Goal: Transaction & Acquisition: Purchase product/service

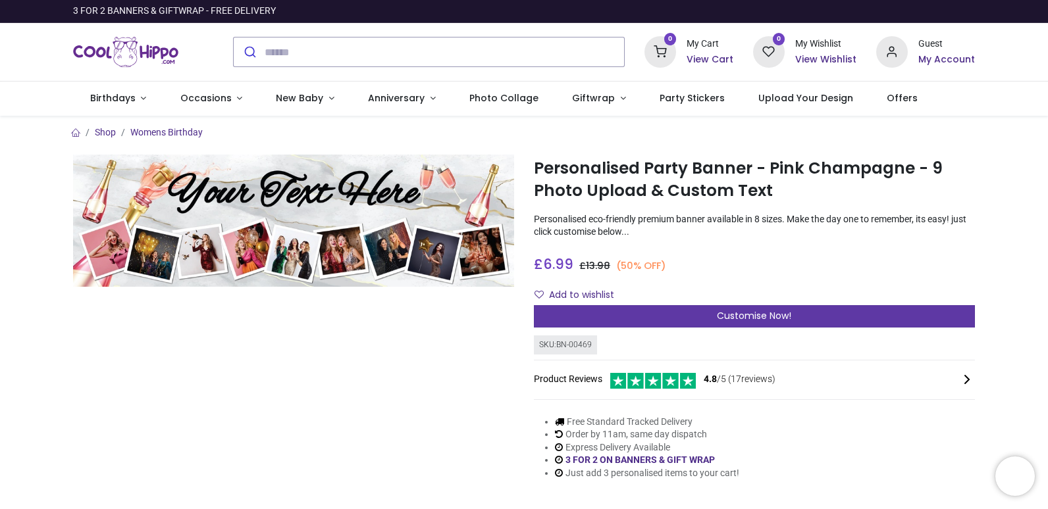
click at [744, 318] on span "Customise Now!" at bounding box center [754, 315] width 74 height 13
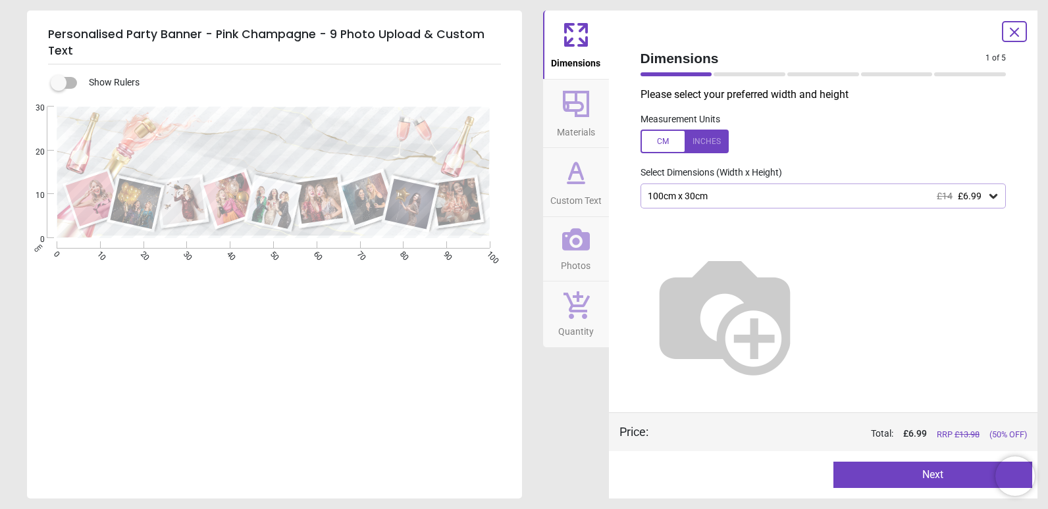
click at [711, 141] on div at bounding box center [684, 142] width 88 height 24
click at [996, 199] on icon at bounding box center [993, 196] width 13 height 13
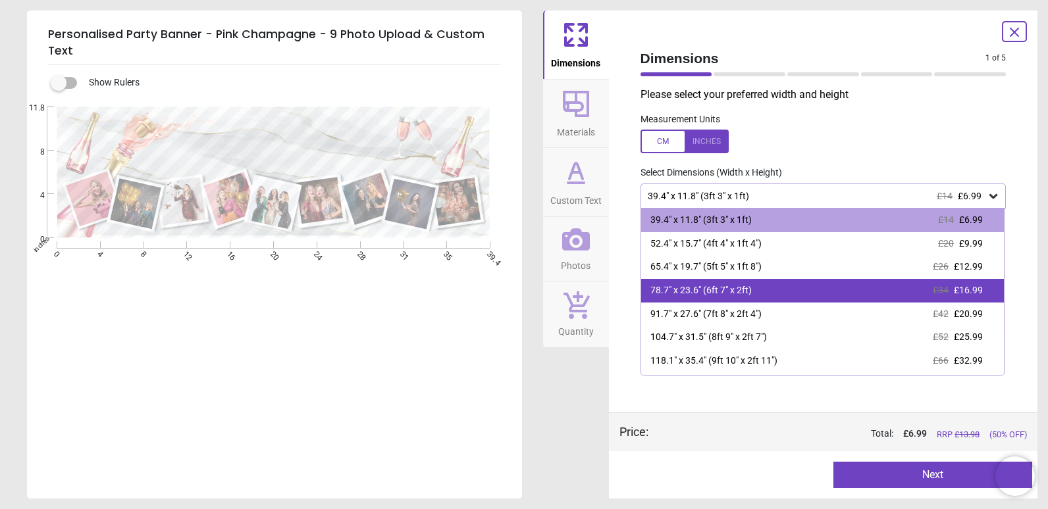
click at [752, 286] on div "78.7" x 23.6" (6ft 7" x 2ft) £34 £16.99" at bounding box center [822, 291] width 363 height 24
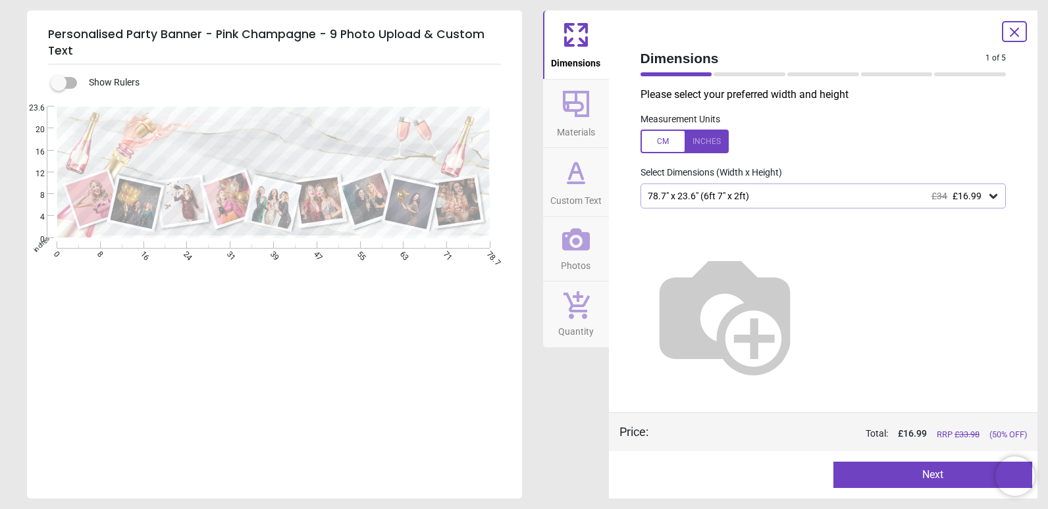
click at [996, 193] on icon at bounding box center [993, 196] width 13 height 13
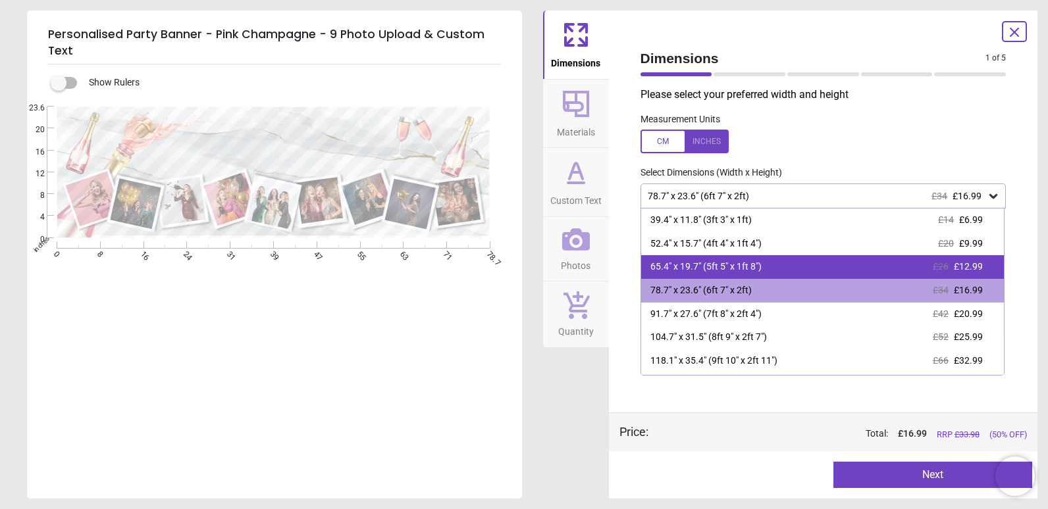
click at [952, 260] on div "65.4" x 19.7" (5ft 5" x 1ft 8") £26 £12.99" at bounding box center [822, 267] width 363 height 24
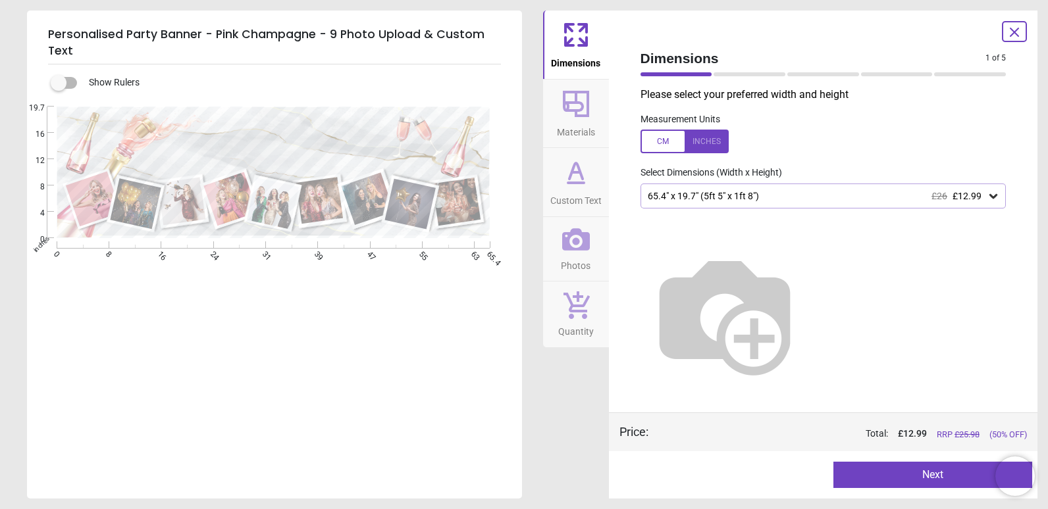
click at [954, 471] on button "Next" at bounding box center [932, 475] width 199 height 26
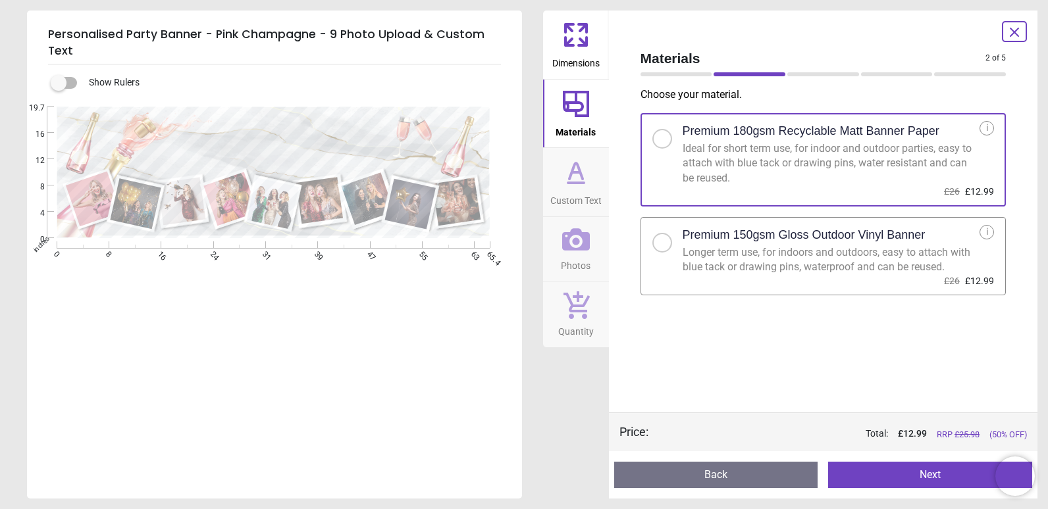
click at [859, 261] on div "Longer term use, for indoors and outdoors, easy to attach with blue tack or dra…" at bounding box center [830, 260] width 297 height 30
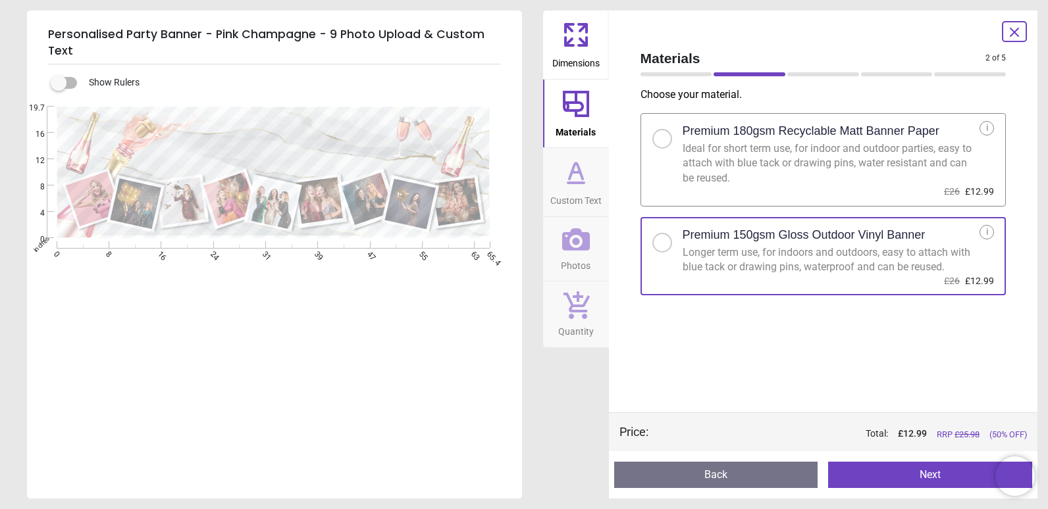
click at [966, 475] on button "Next" at bounding box center [930, 475] width 204 height 26
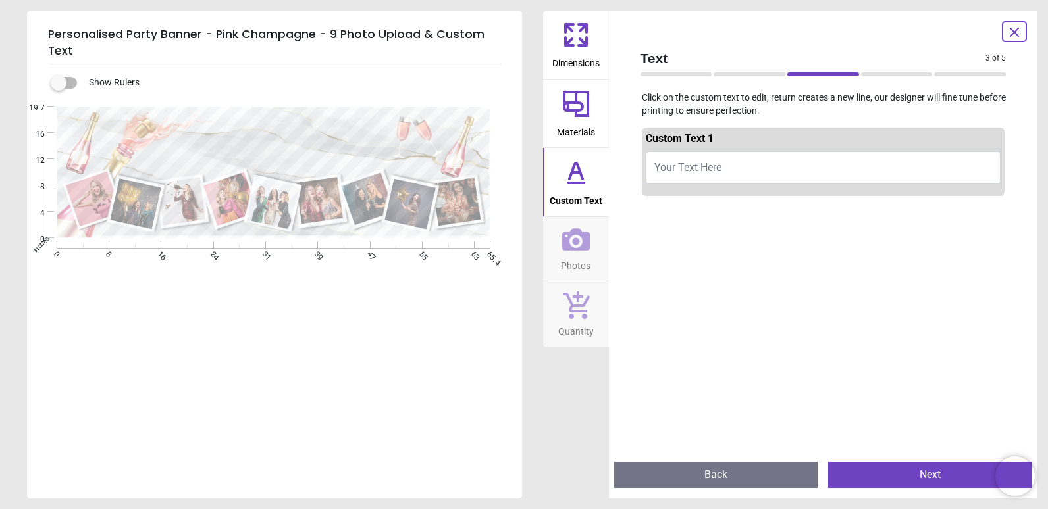
click at [759, 168] on button "Your Text Here" at bounding box center [823, 167] width 355 height 33
click at [682, 167] on span "Your Text Here" at bounding box center [687, 167] width 67 height 13
type textarea "**********"
click at [917, 474] on button "Next" at bounding box center [930, 475] width 204 height 26
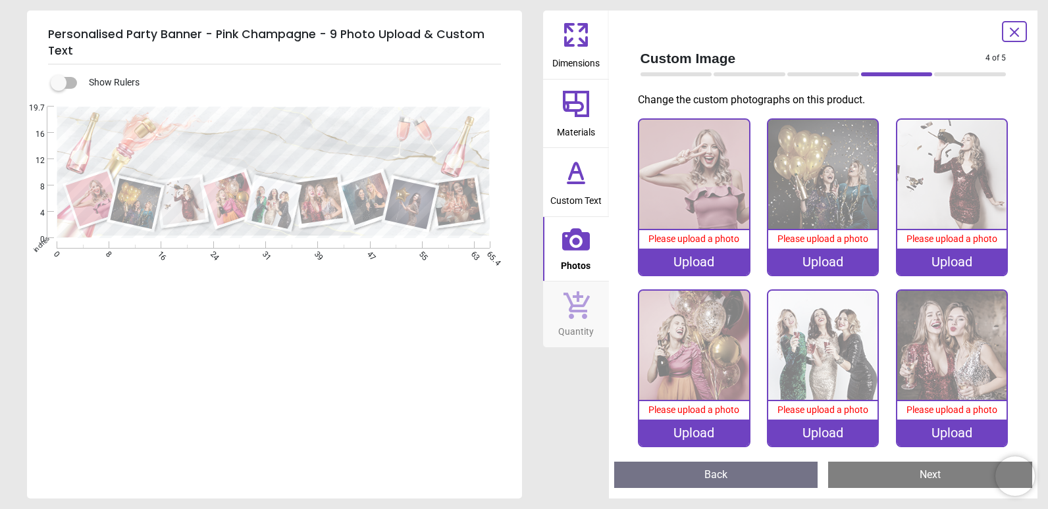
click at [708, 258] on div "Upload" at bounding box center [693, 262] width 109 height 26
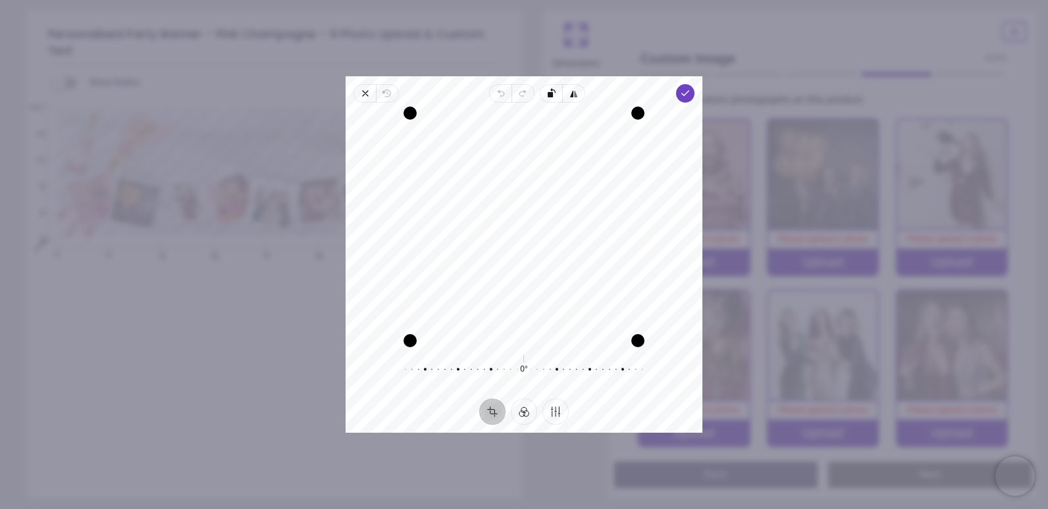
drag, startPoint x: 513, startPoint y: 265, endPoint x: 534, endPoint y: 359, distance: 96.4
click at [534, 359] on div "Recenter 0° Reset" at bounding box center [524, 251] width 357 height 296
drag, startPoint x: 638, startPoint y: 339, endPoint x: 559, endPoint y: 285, distance: 95.7
click at [559, 285] on div "Recenter" at bounding box center [524, 227] width 336 height 228
drag, startPoint x: 521, startPoint y: 227, endPoint x: 503, endPoint y: 247, distance: 26.6
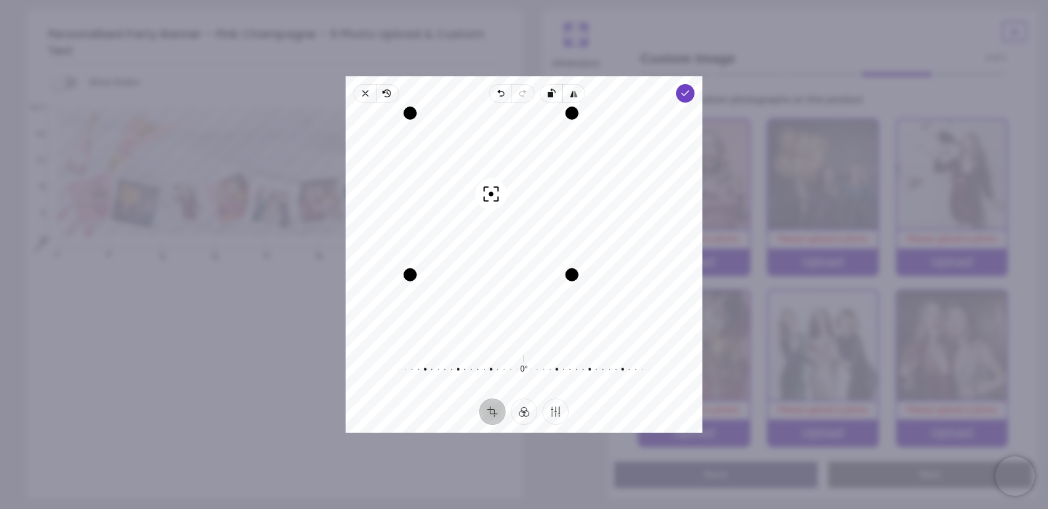
click at [503, 247] on div "Recenter" at bounding box center [524, 227] width 336 height 228
click at [682, 90] on icon "button" at bounding box center [685, 93] width 11 height 11
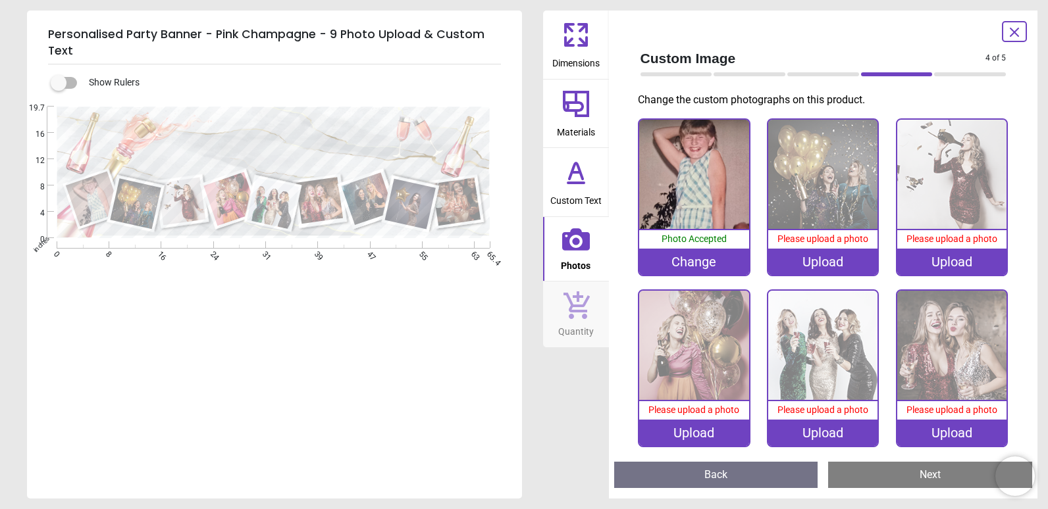
click at [825, 265] on div "Upload" at bounding box center [822, 262] width 109 height 26
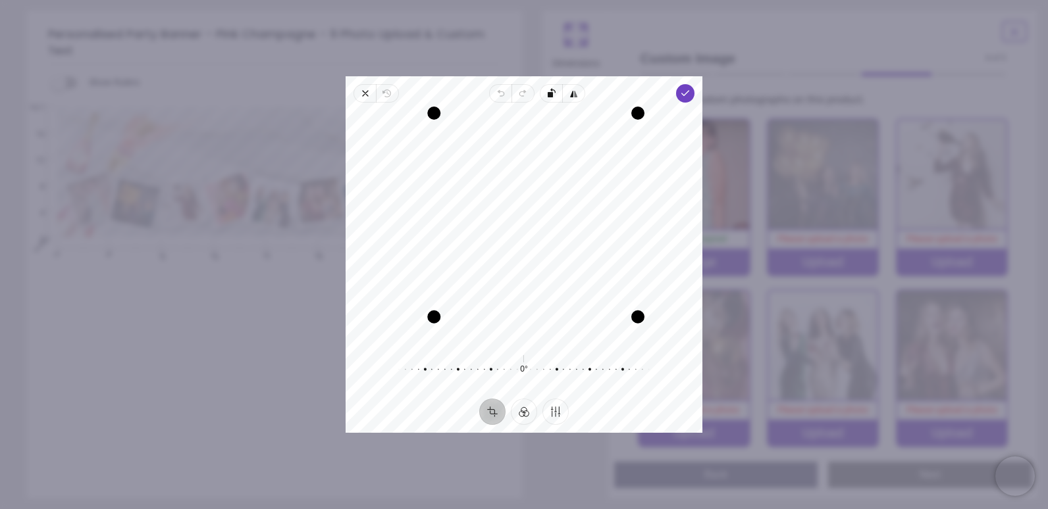
drag, startPoint x: 402, startPoint y: 336, endPoint x: 440, endPoint y: 326, distance: 39.6
click at [440, 324] on div "Drag corner bl" at bounding box center [433, 317] width 13 height 13
click at [632, 315] on div "Drag corner br" at bounding box center [635, 314] width 13 height 13
drag, startPoint x: 573, startPoint y: 249, endPoint x: 578, endPoint y: 259, distance: 11.2
click at [578, 259] on div "Recenter" at bounding box center [524, 227] width 336 height 228
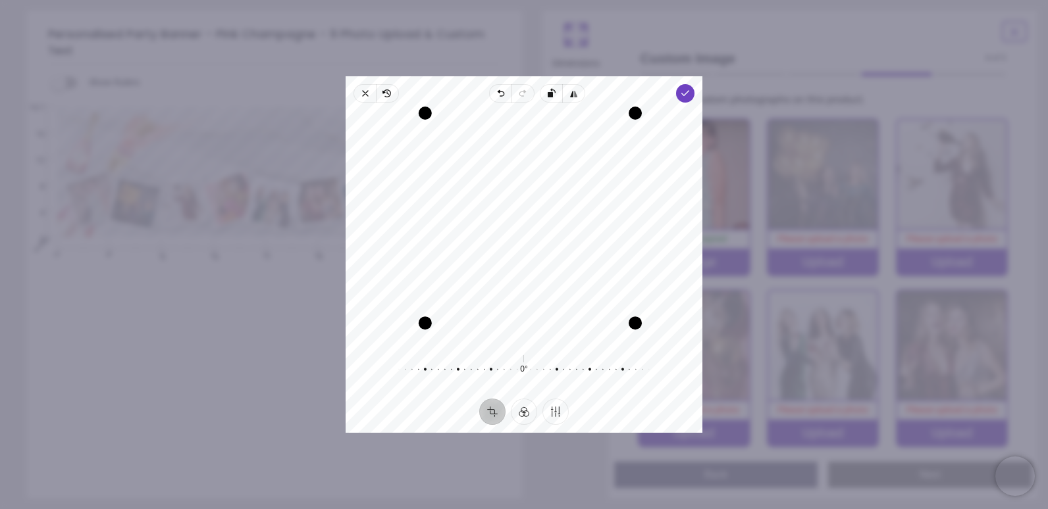
drag, startPoint x: 438, startPoint y: 313, endPoint x: 463, endPoint y: 321, distance: 26.0
click at [441, 332] on div "Recenter" at bounding box center [524, 227] width 336 height 228
drag, startPoint x: 550, startPoint y: 259, endPoint x: 541, endPoint y: 261, distance: 9.3
click at [541, 261] on div "Recenter" at bounding box center [524, 227] width 336 height 228
click at [686, 93] on polyline "button" at bounding box center [685, 93] width 7 height 5
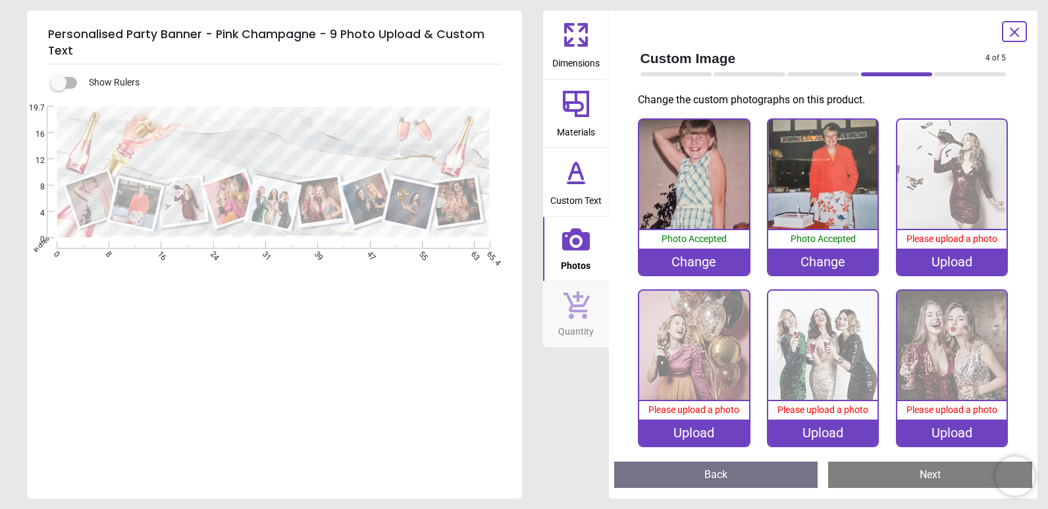
click at [942, 256] on div "Upload" at bounding box center [951, 262] width 109 height 26
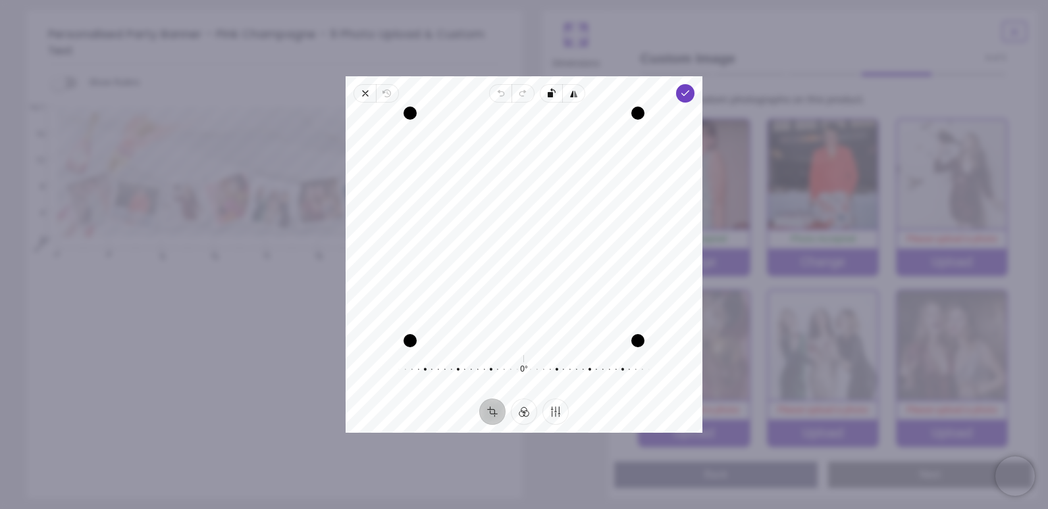
scroll to position [1, 0]
click at [392, 300] on div "Recenter" at bounding box center [524, 227] width 336 height 228
drag, startPoint x: 492, startPoint y: 273, endPoint x: 492, endPoint y: 261, distance: 11.9
click at [492, 261] on div "Recenter" at bounding box center [524, 227] width 336 height 228
click at [687, 94] on icon "button" at bounding box center [685, 93] width 11 height 11
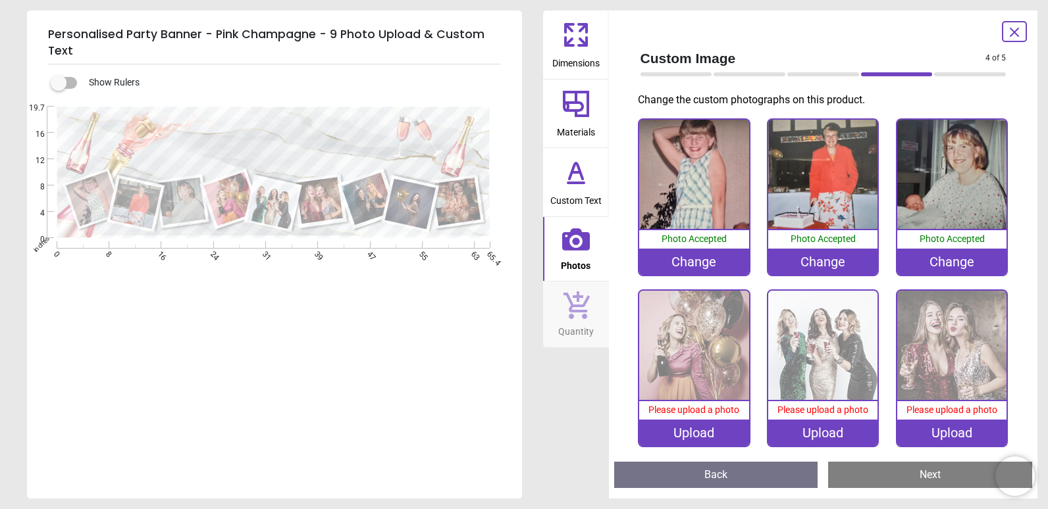
click at [683, 360] on img at bounding box center [693, 345] width 109 height 109
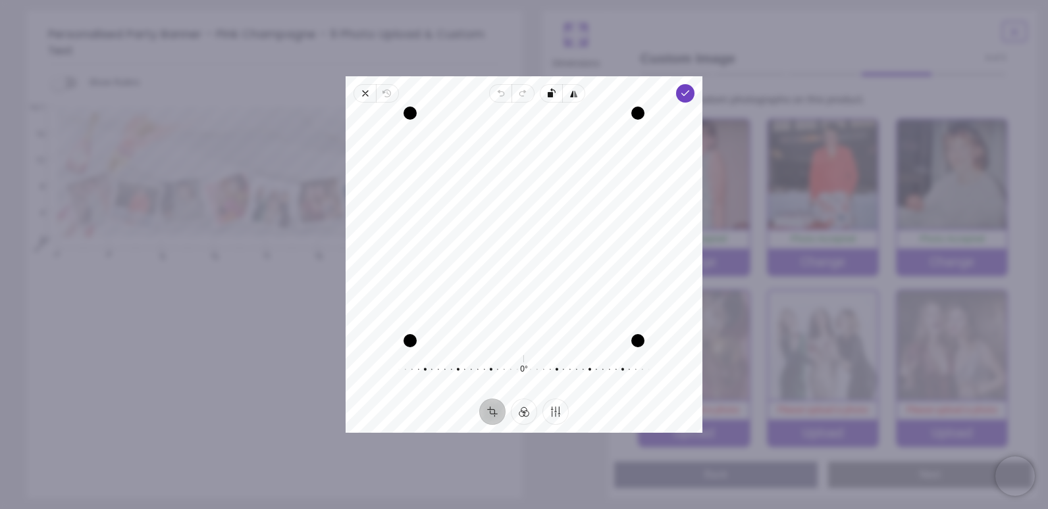
drag, startPoint x: 488, startPoint y: 278, endPoint x: 503, endPoint y: 278, distance: 15.8
click at [503, 278] on div "Recenter" at bounding box center [524, 227] width 336 height 228
click at [687, 91] on icon "button" at bounding box center [685, 93] width 11 height 11
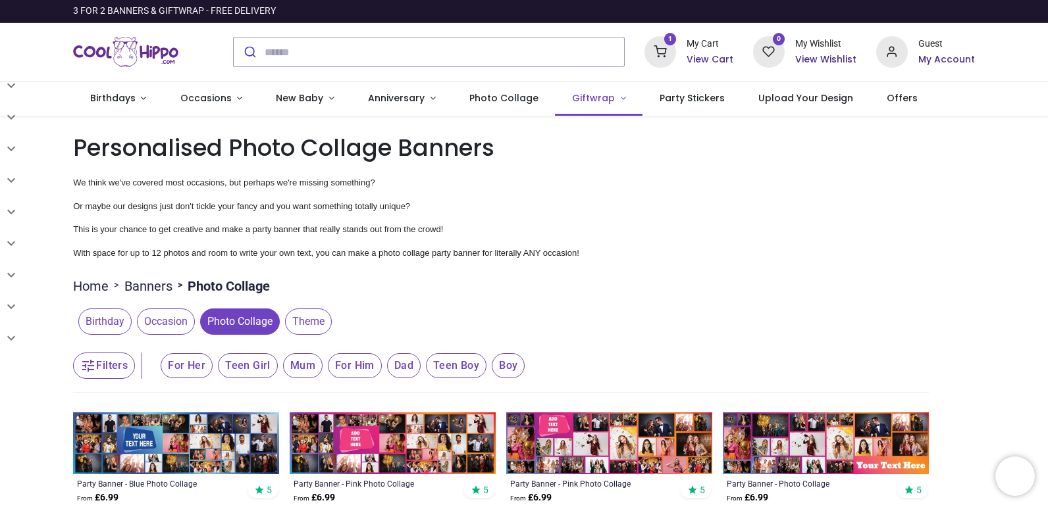
click at [607, 93] on link "Giftwrap" at bounding box center [599, 99] width 88 height 34
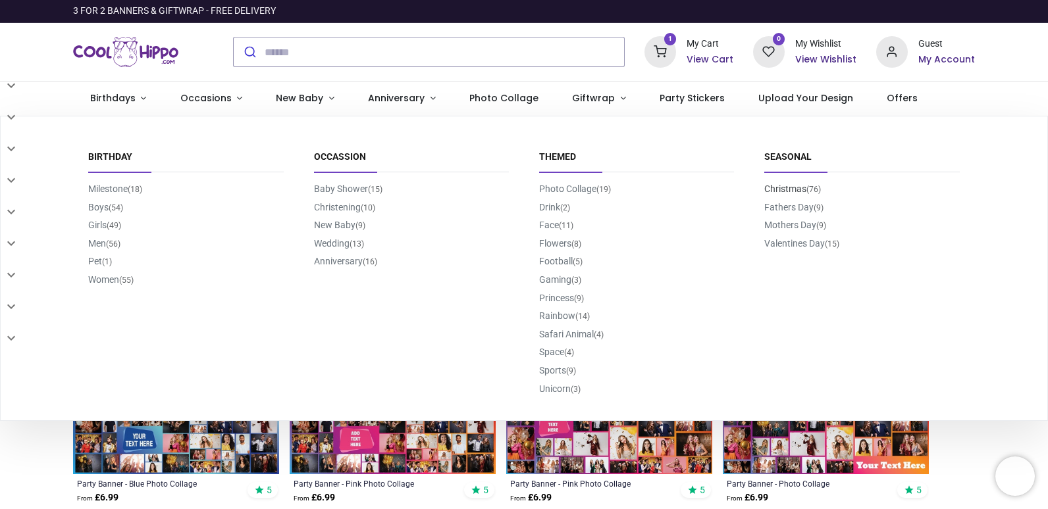
click at [792, 190] on link "Christmas (76)" at bounding box center [792, 189] width 57 height 11
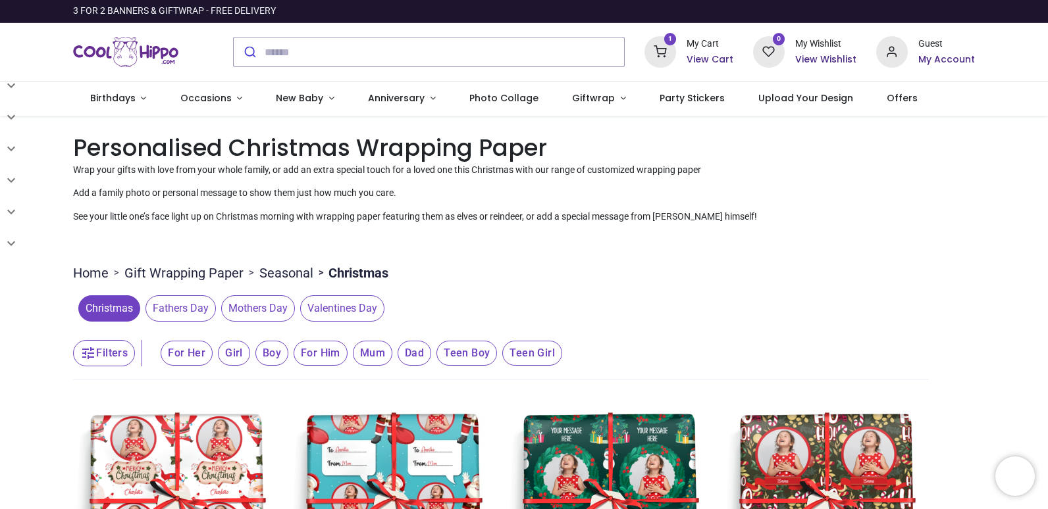
click at [697, 52] on div "My Cart View Cart" at bounding box center [709, 52] width 47 height 28
click at [700, 61] on h6 "View Cart" at bounding box center [709, 59] width 47 height 13
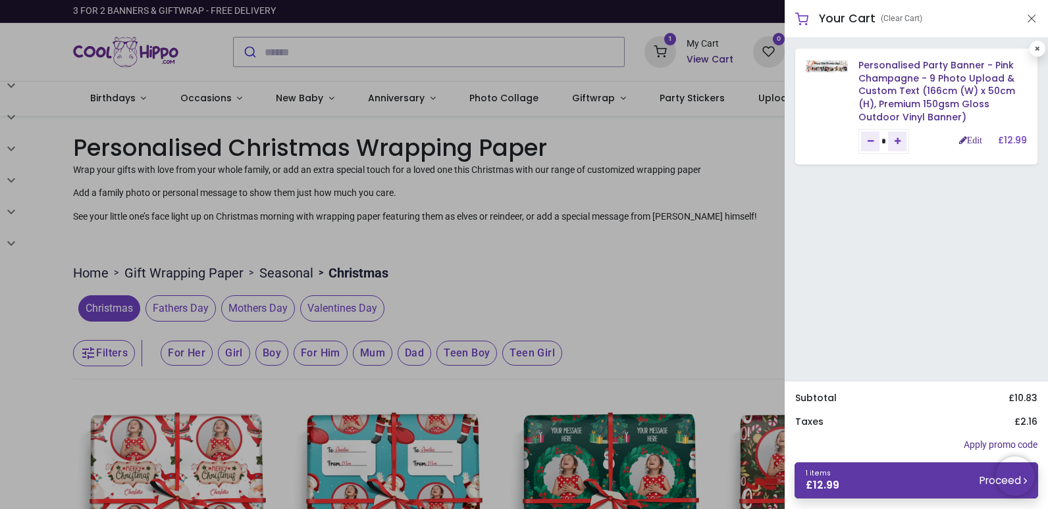
click at [911, 478] on link "1 items £ 12.99 Proceed" at bounding box center [916, 481] width 244 height 36
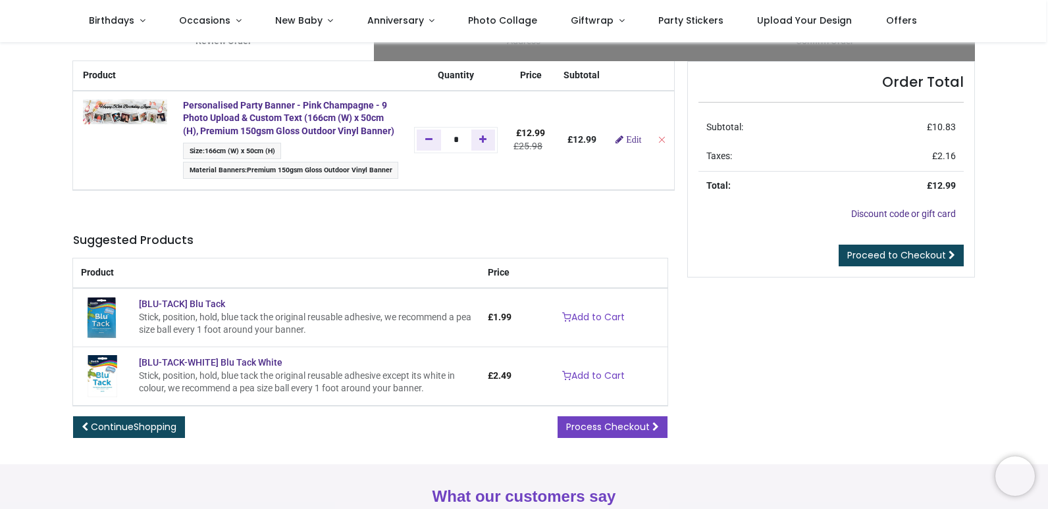
scroll to position [66, 0]
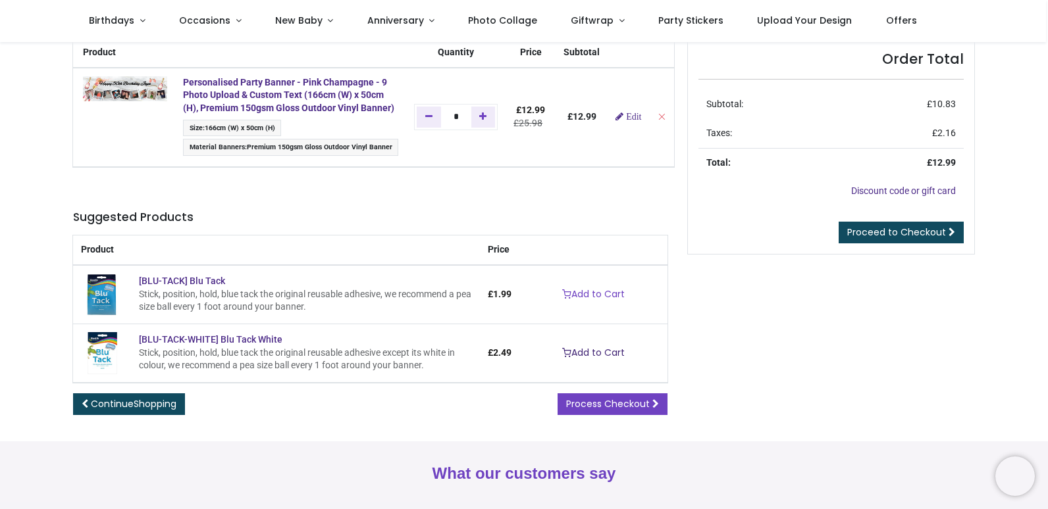
click at [584, 360] on link "Add to Cart" at bounding box center [593, 353] width 80 height 22
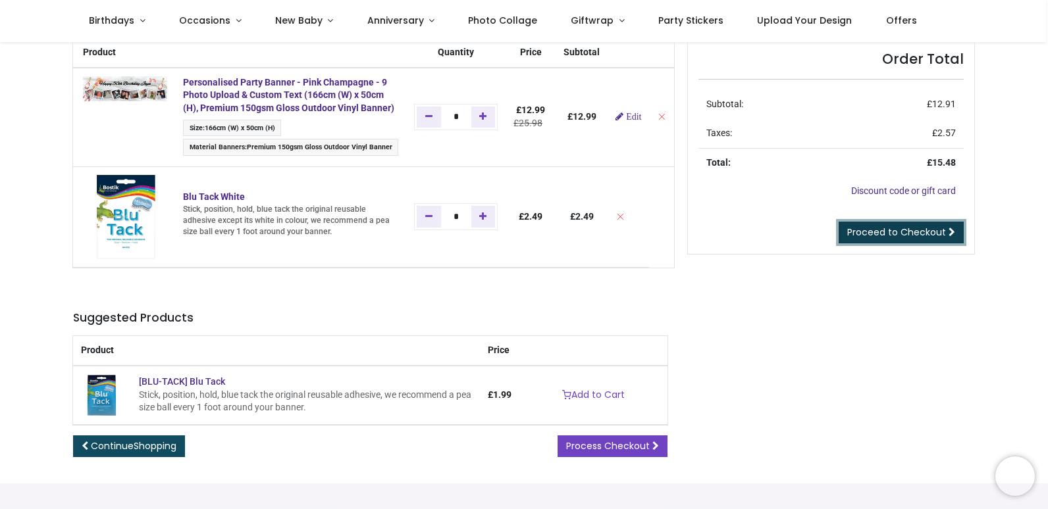
click at [906, 234] on span "Proceed to Checkout" at bounding box center [896, 232] width 99 height 13
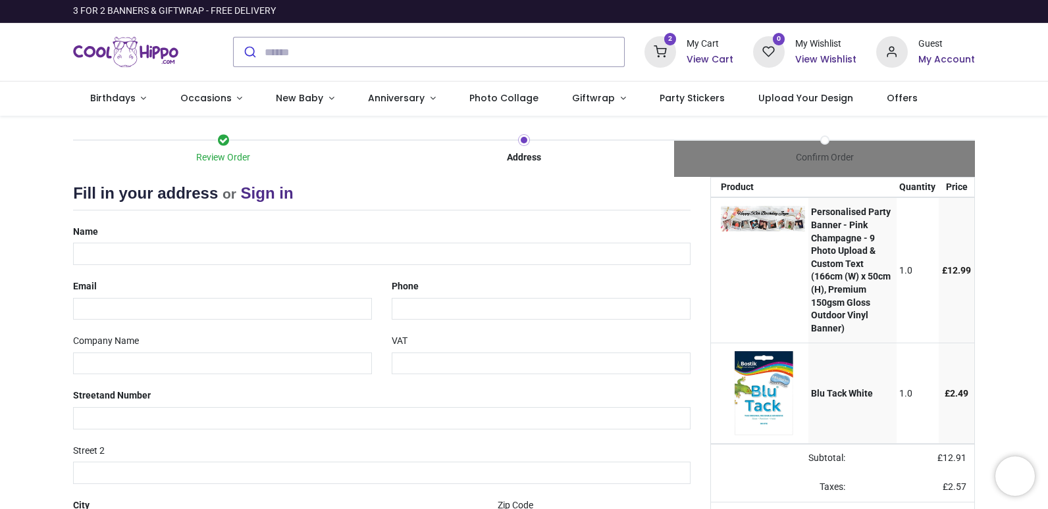
select select "***"
click at [238, 225] on div "Name" at bounding box center [381, 243] width 637 height 44
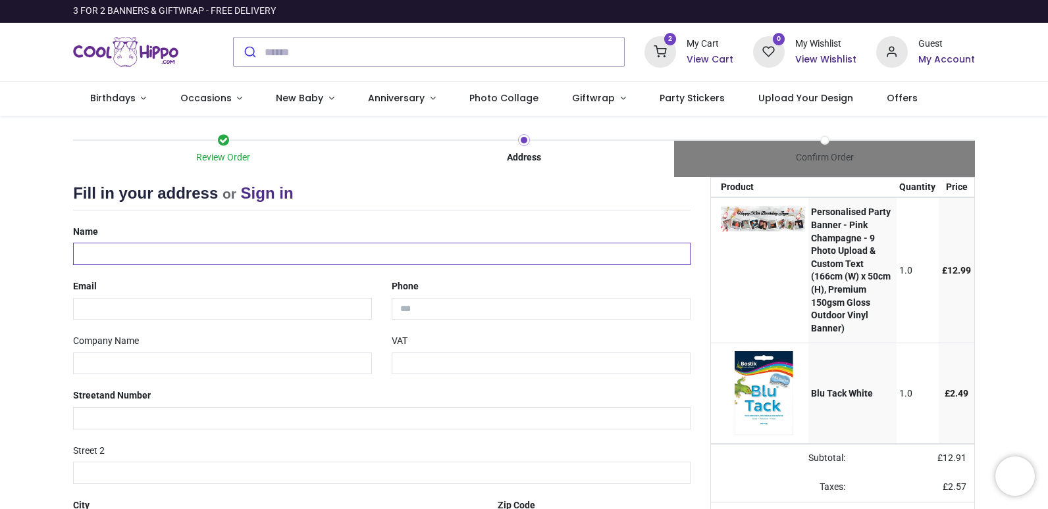
click at [236, 251] on input "text" at bounding box center [381, 254] width 617 height 22
type input "**********"
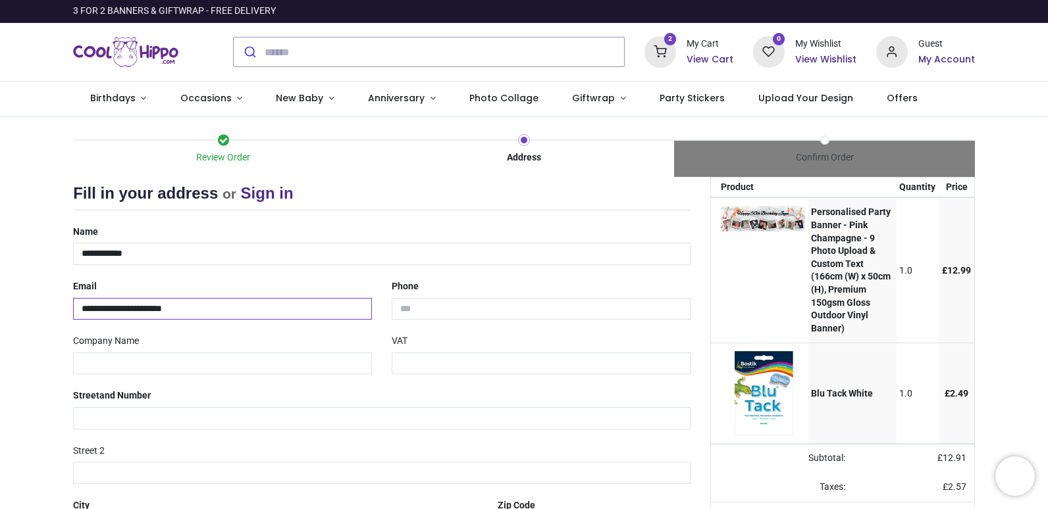
type input "**********"
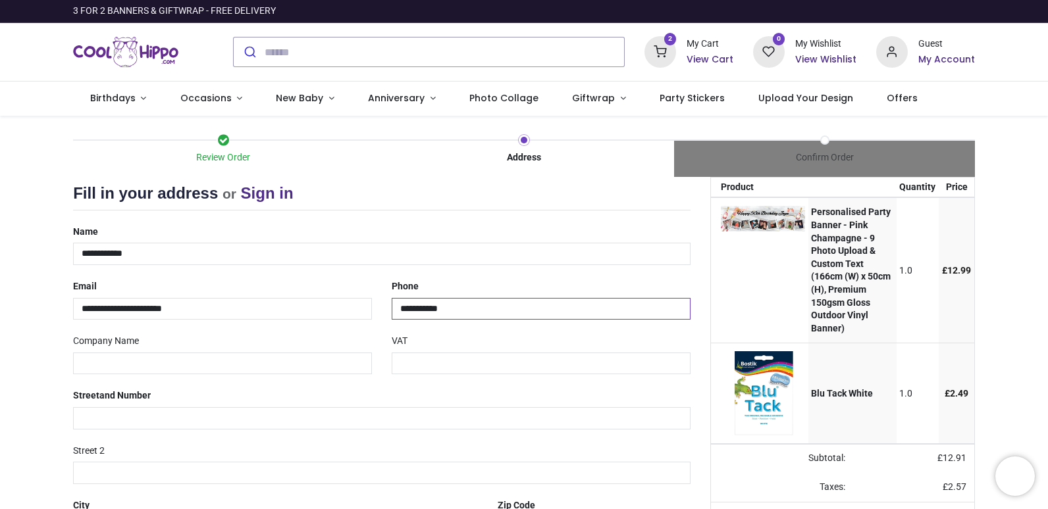
type input "**********"
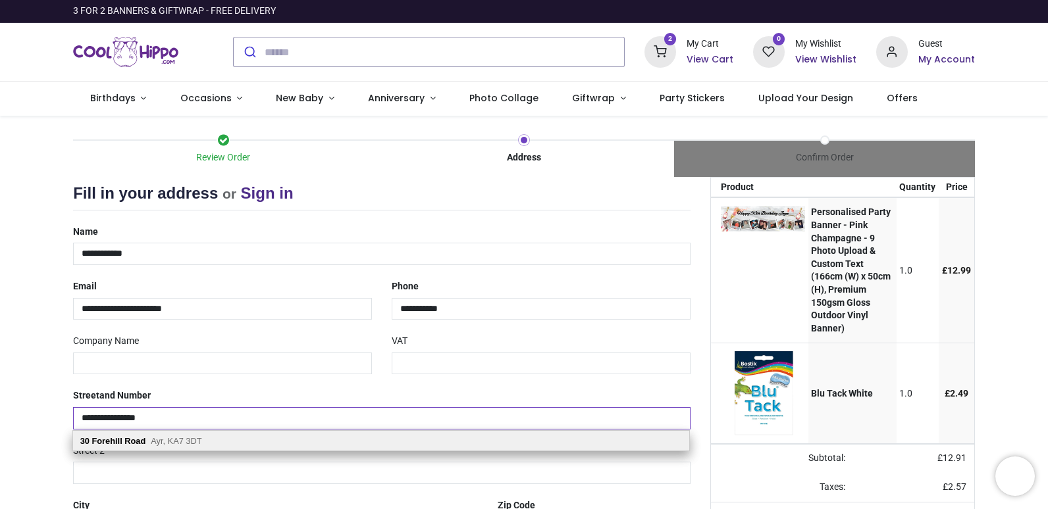
type input "**********"
click at [174, 442] on span "Ayr, KA7 3DT" at bounding box center [176, 441] width 51 height 10
type input "*******"
select select "***"
type input "***"
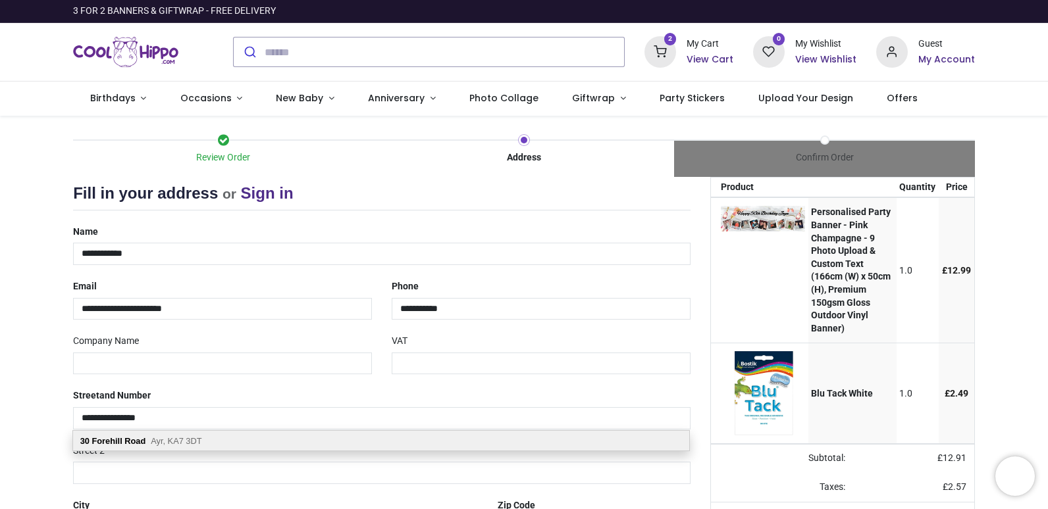
click at [102, 437] on b "Forehill" at bounding box center [106, 441] width 30 height 10
select select "***"
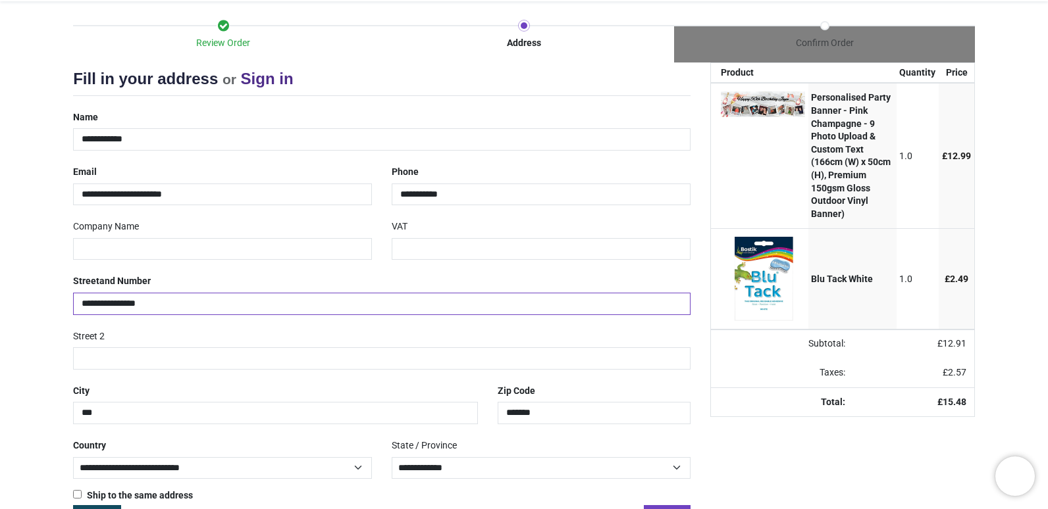
scroll to position [159, 0]
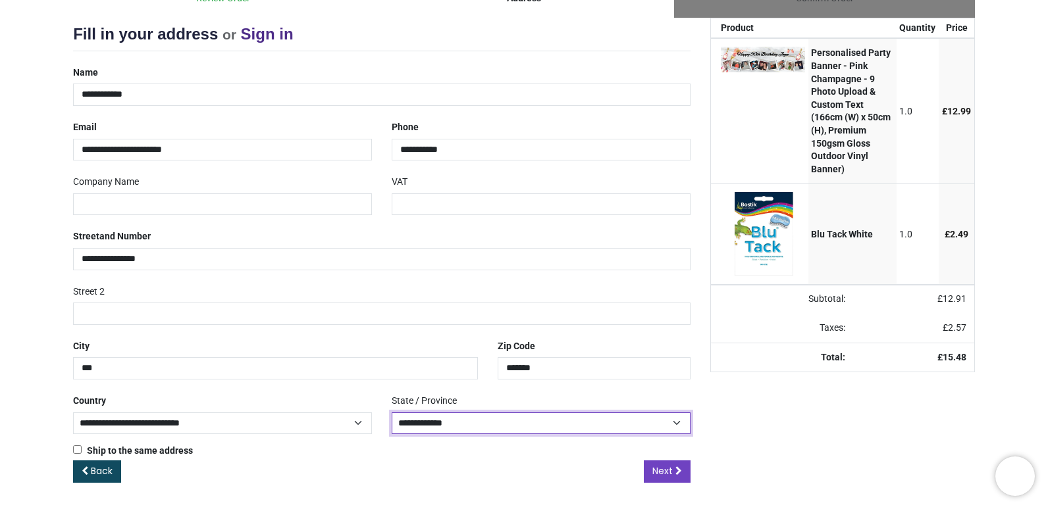
click at [677, 424] on select "**********" at bounding box center [541, 424] width 299 height 22
select select "***"
click at [392, 413] on select "**********" at bounding box center [541, 424] width 299 height 22
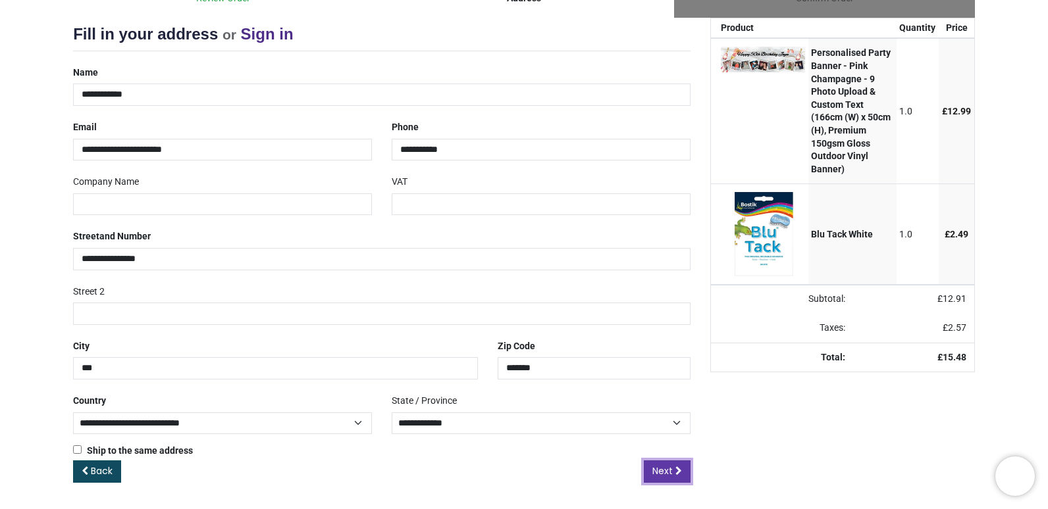
click at [662, 474] on span "Next" at bounding box center [662, 471] width 20 height 13
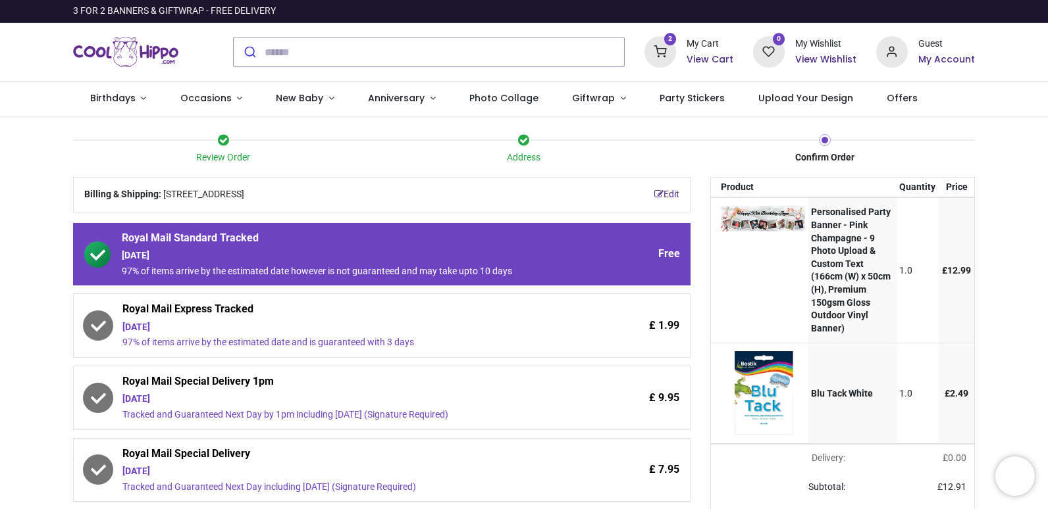
click at [290, 330] on div "[DATE]" at bounding box center [345, 327] width 446 height 13
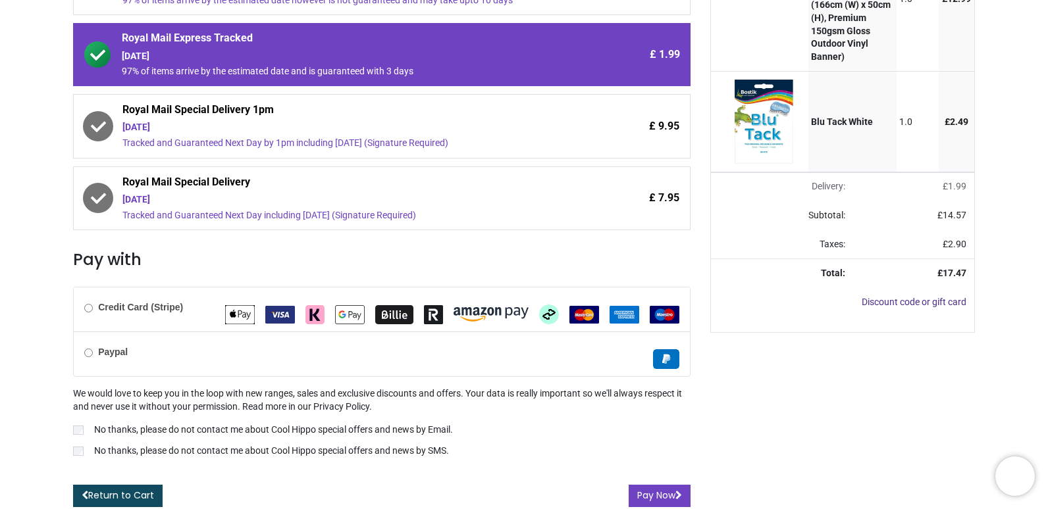
scroll to position [275, 0]
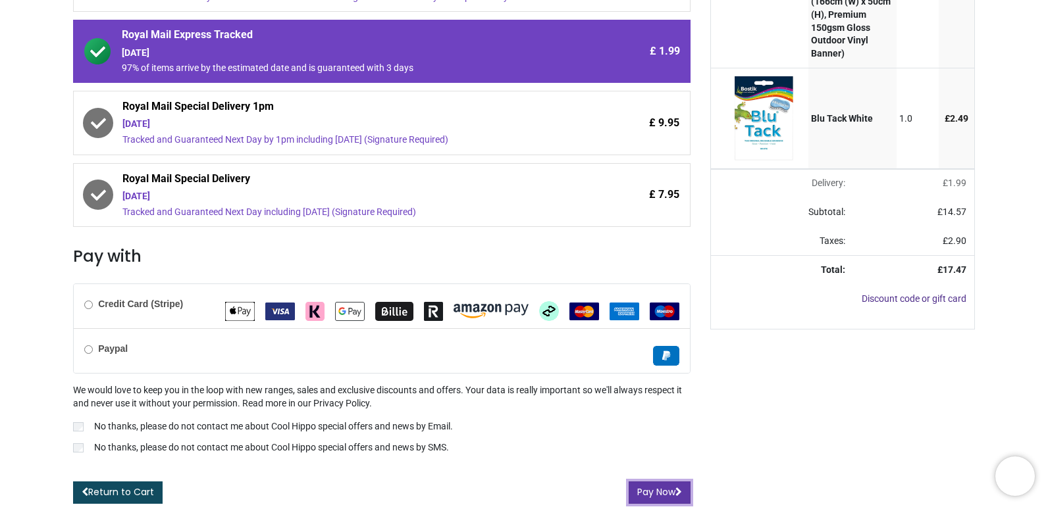
click at [659, 493] on button "Pay Now" at bounding box center [660, 493] width 62 height 22
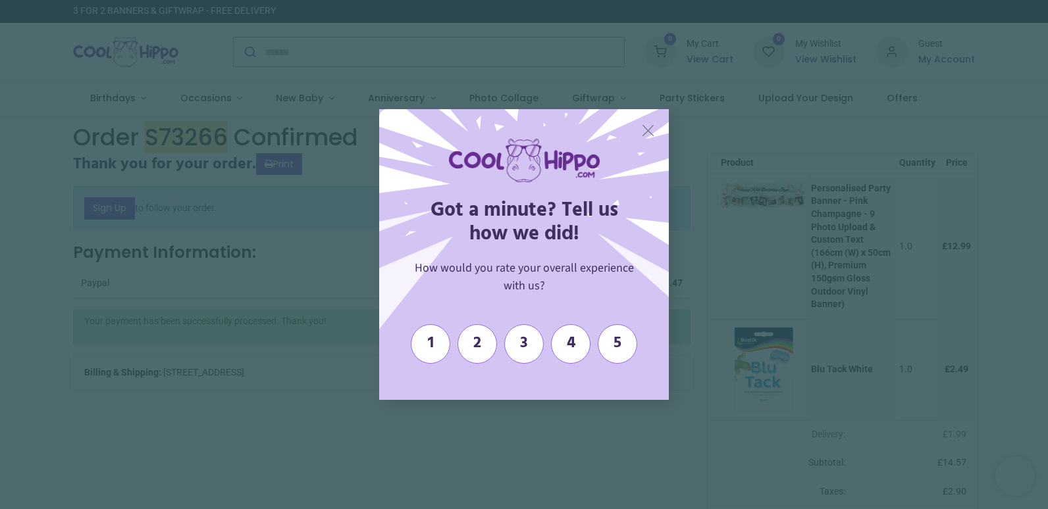
click at [647, 132] on span "X" at bounding box center [648, 130] width 14 height 20
